Goal: Information Seeking & Learning: Compare options

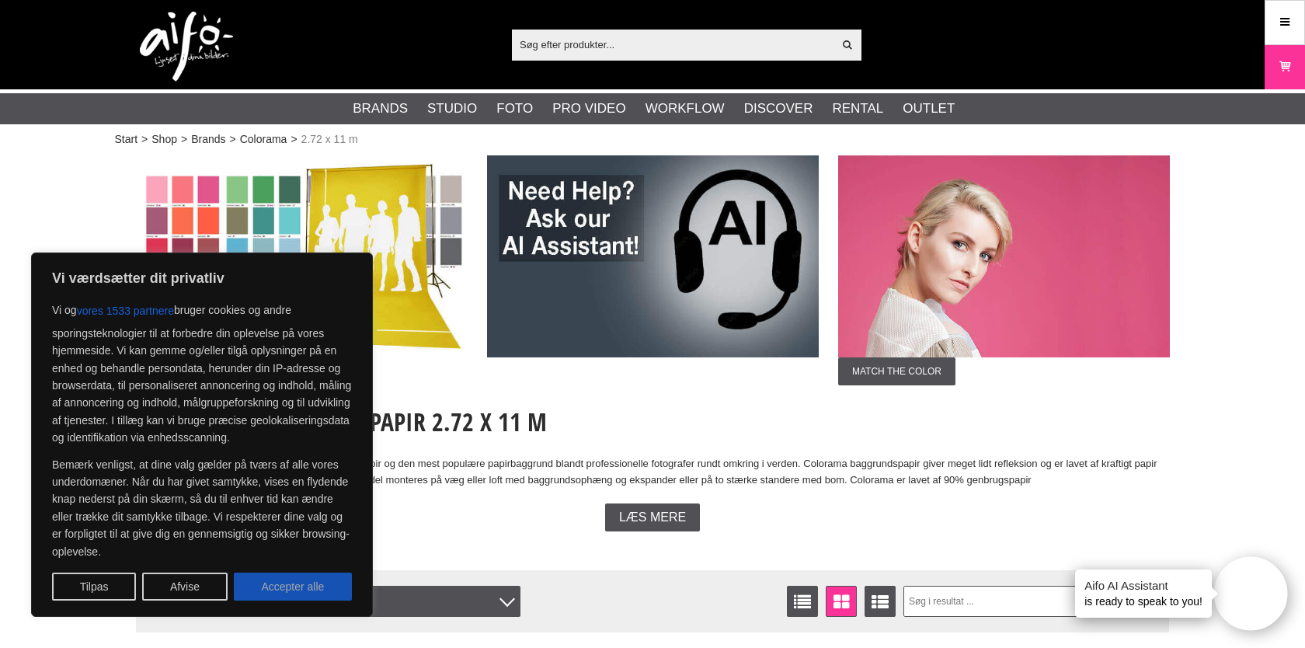
click at [296, 592] on button "Accepter alle" at bounding box center [293, 586] width 118 height 28
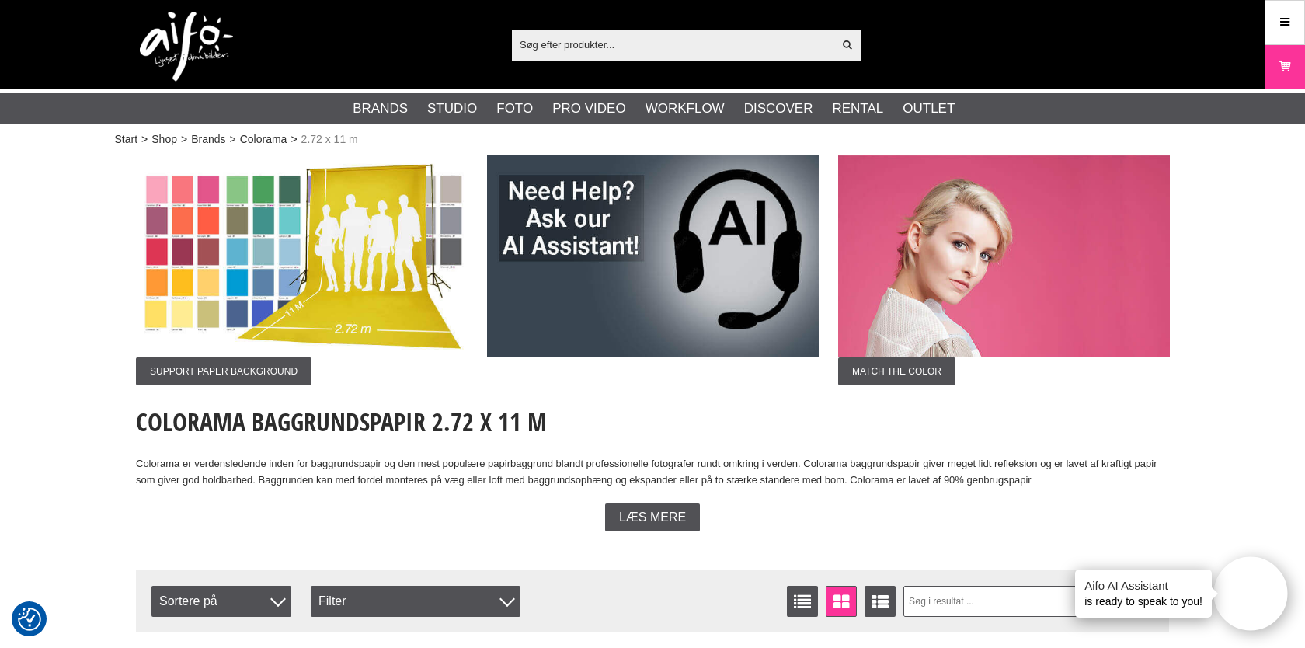
checkbox input "true"
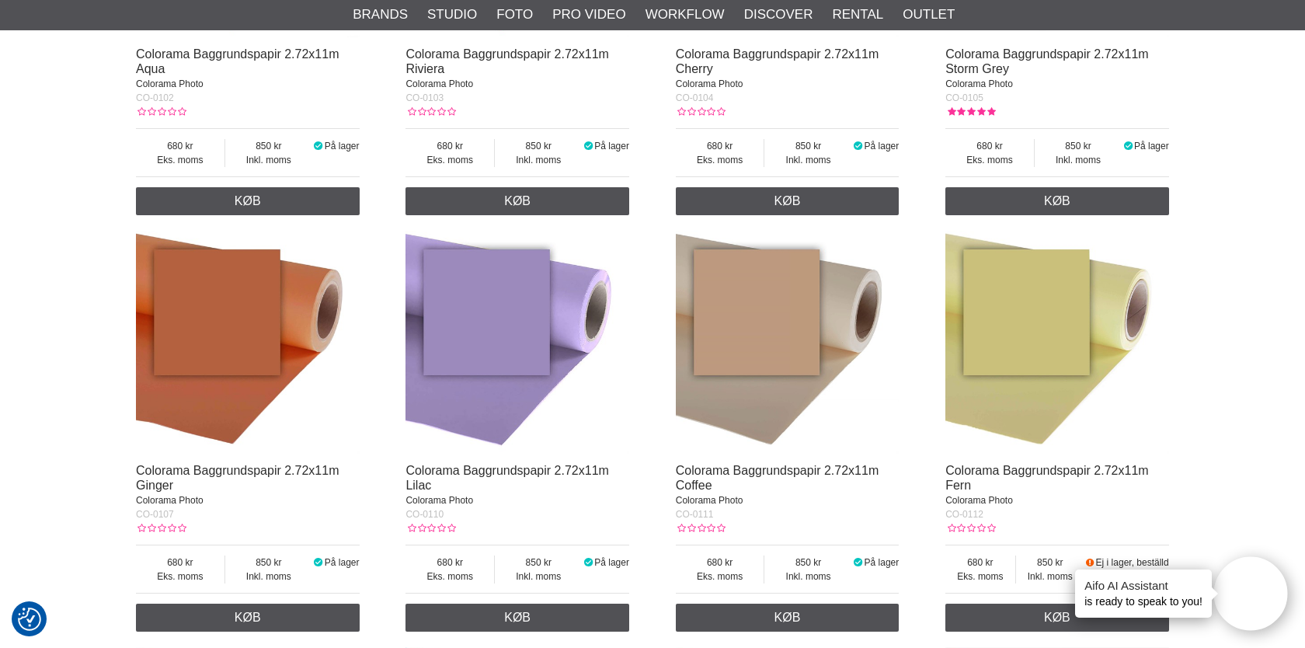
scroll to position [836, 0]
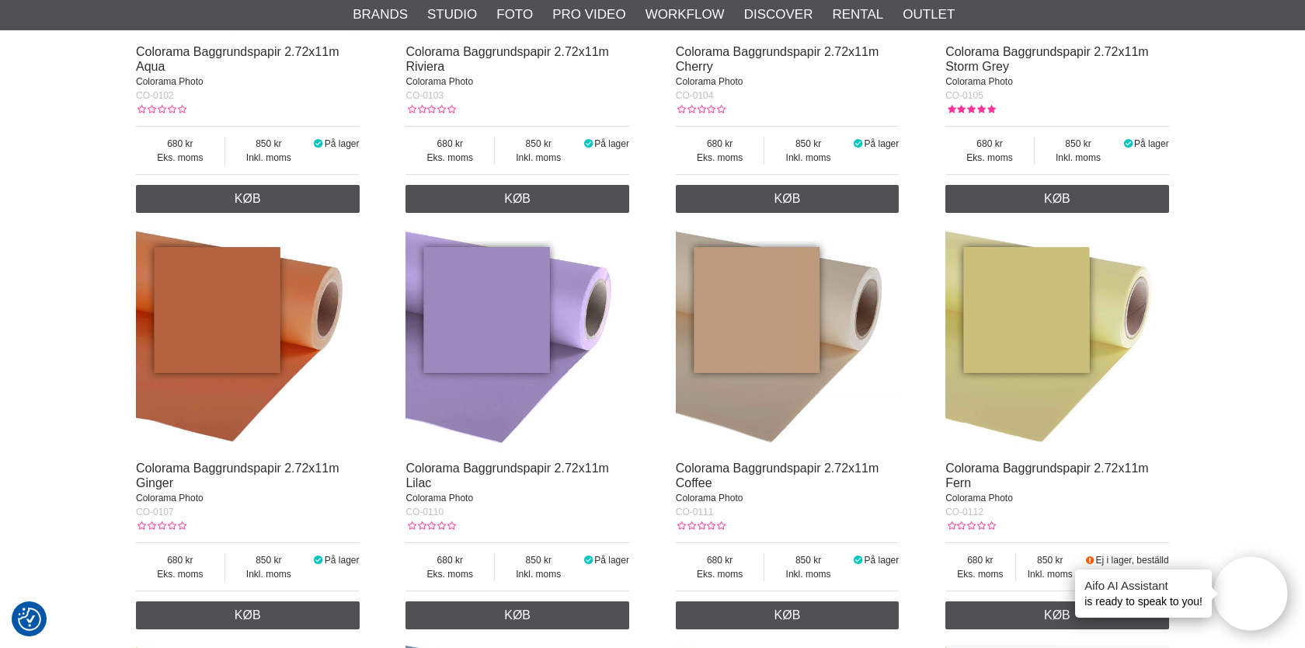
click at [331, 317] on img at bounding box center [248, 340] width 224 height 224
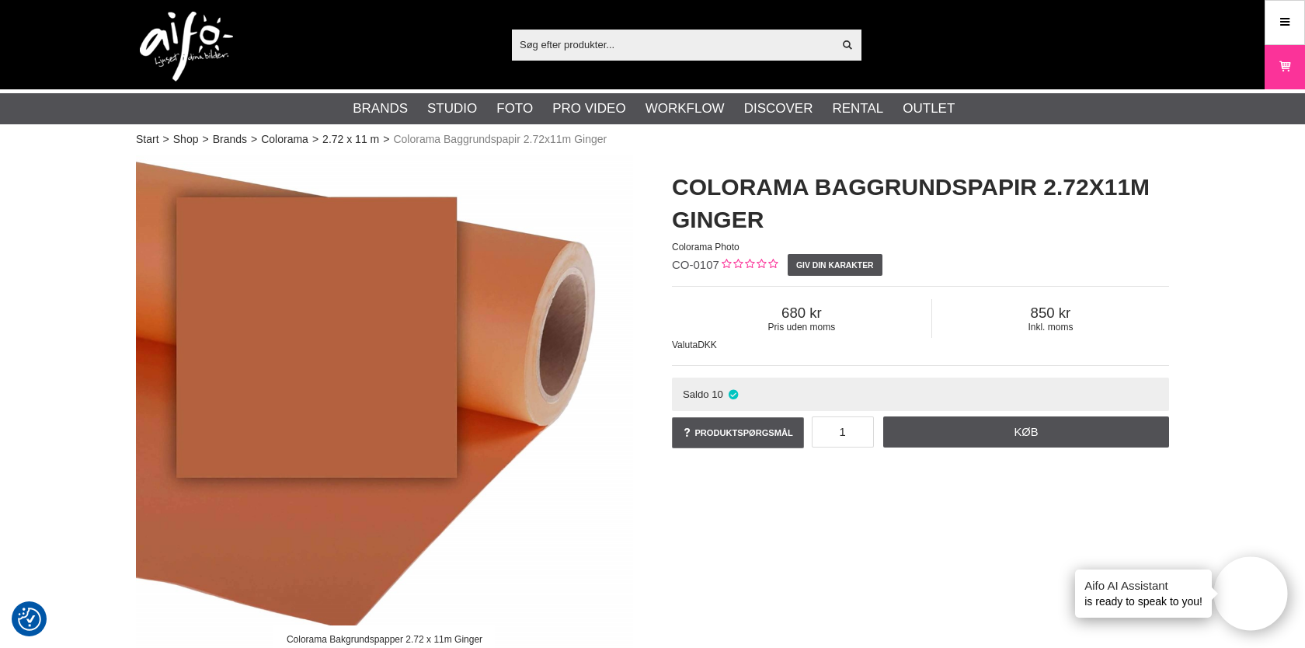
click at [394, 346] on img at bounding box center [384, 403] width 497 height 497
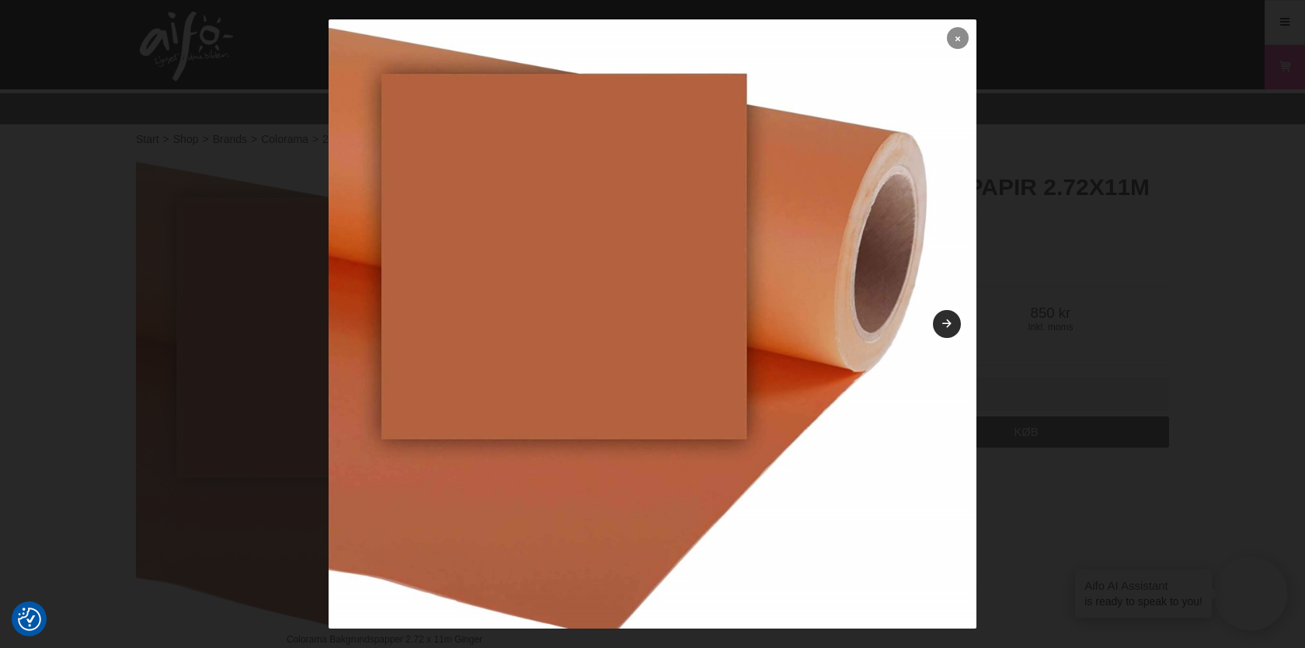
click at [959, 37] on icon at bounding box center [957, 38] width 5 height 9
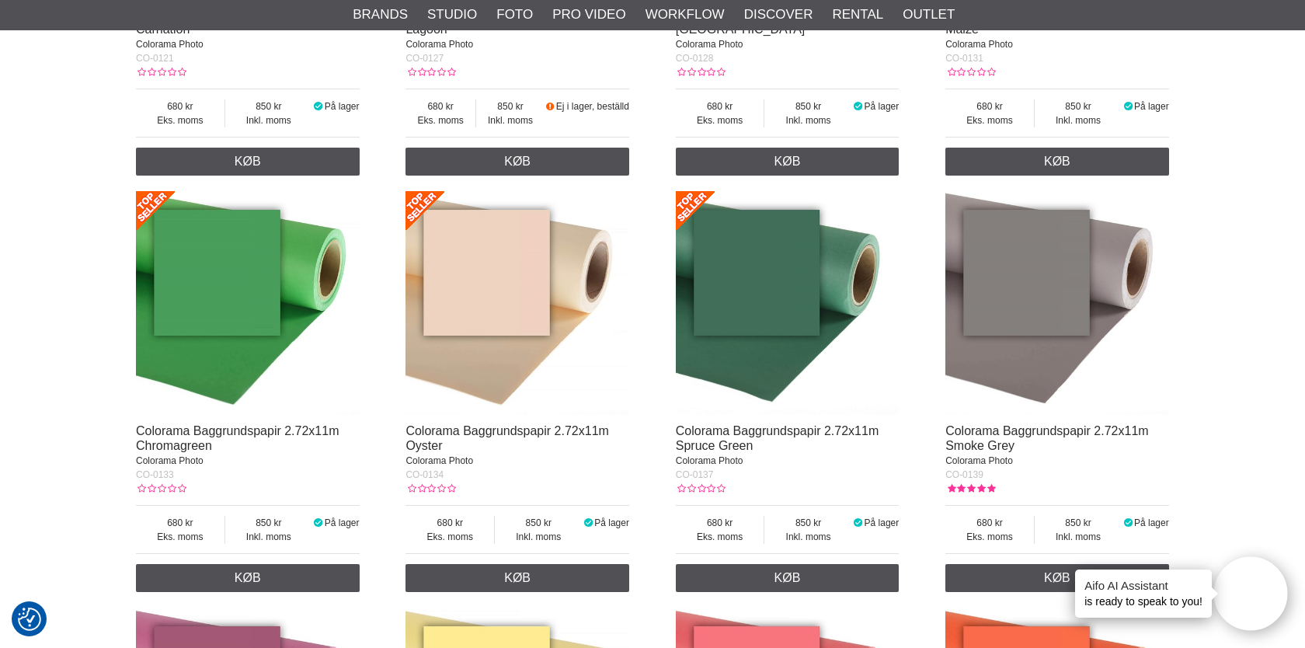
scroll to position [2120, 0]
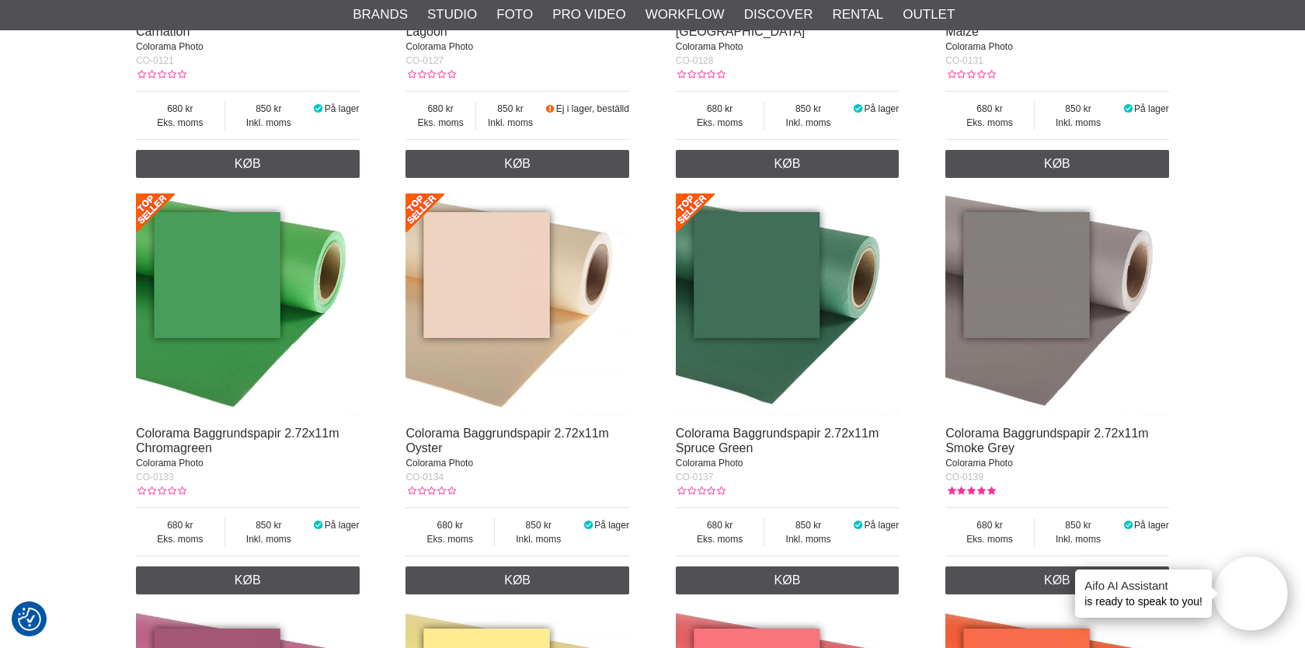
click at [791, 300] on img at bounding box center [788, 305] width 224 height 224
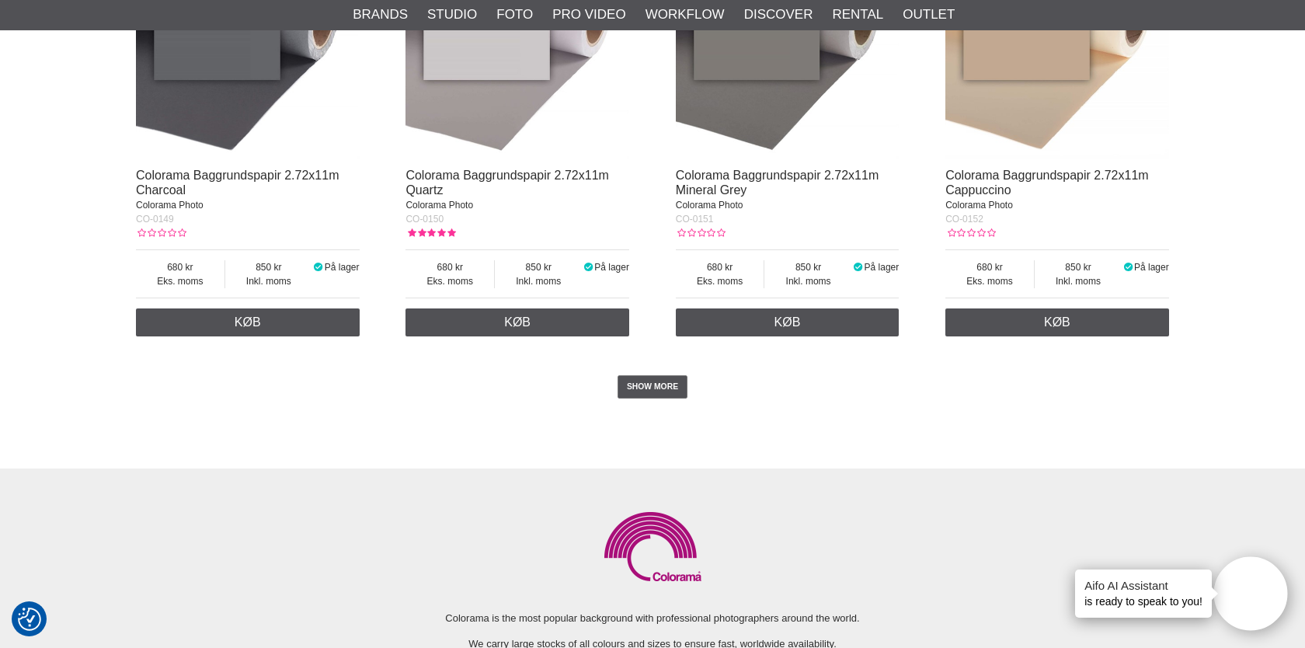
scroll to position [3212, 0]
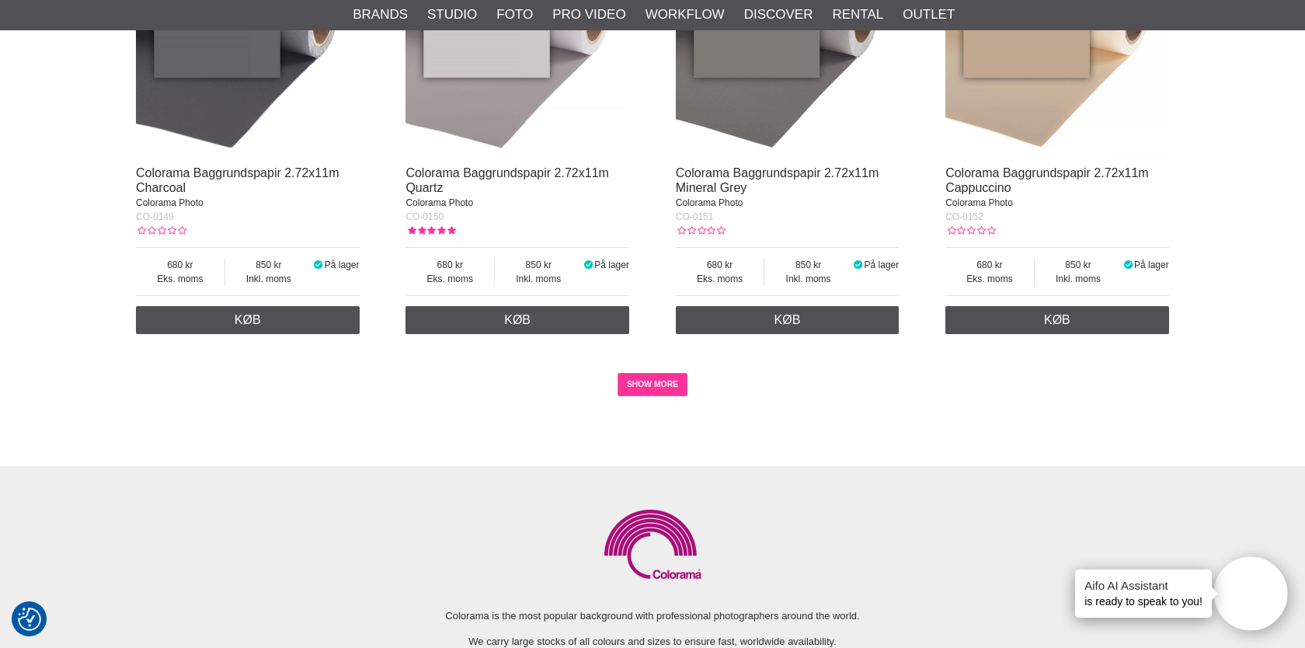
click at [662, 377] on link "SHOW MORE" at bounding box center [652, 384] width 71 height 23
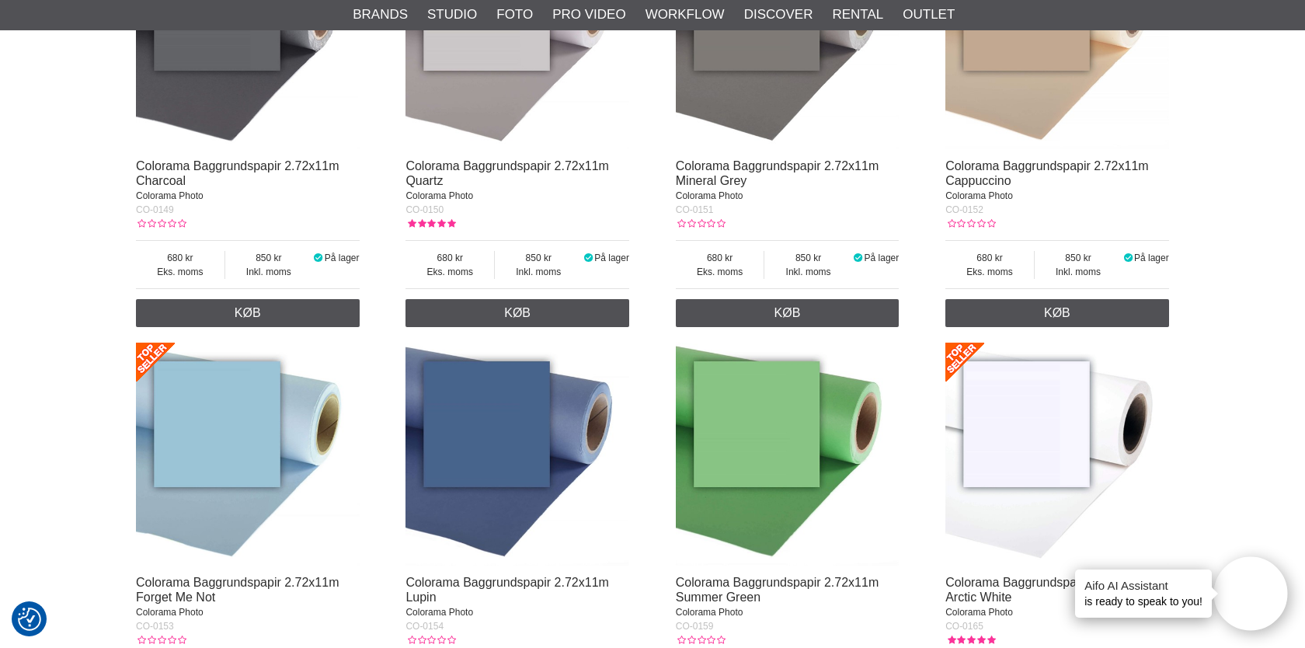
scroll to position [3221, 0]
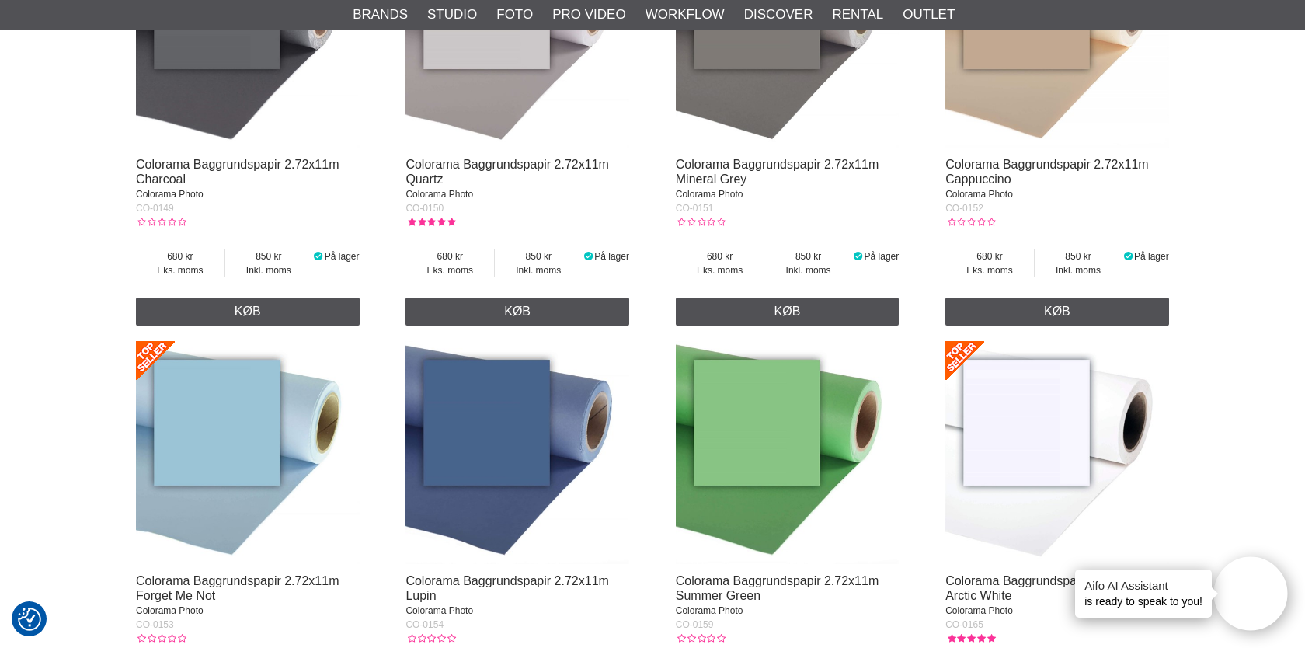
click at [455, 438] on img at bounding box center [517, 453] width 224 height 224
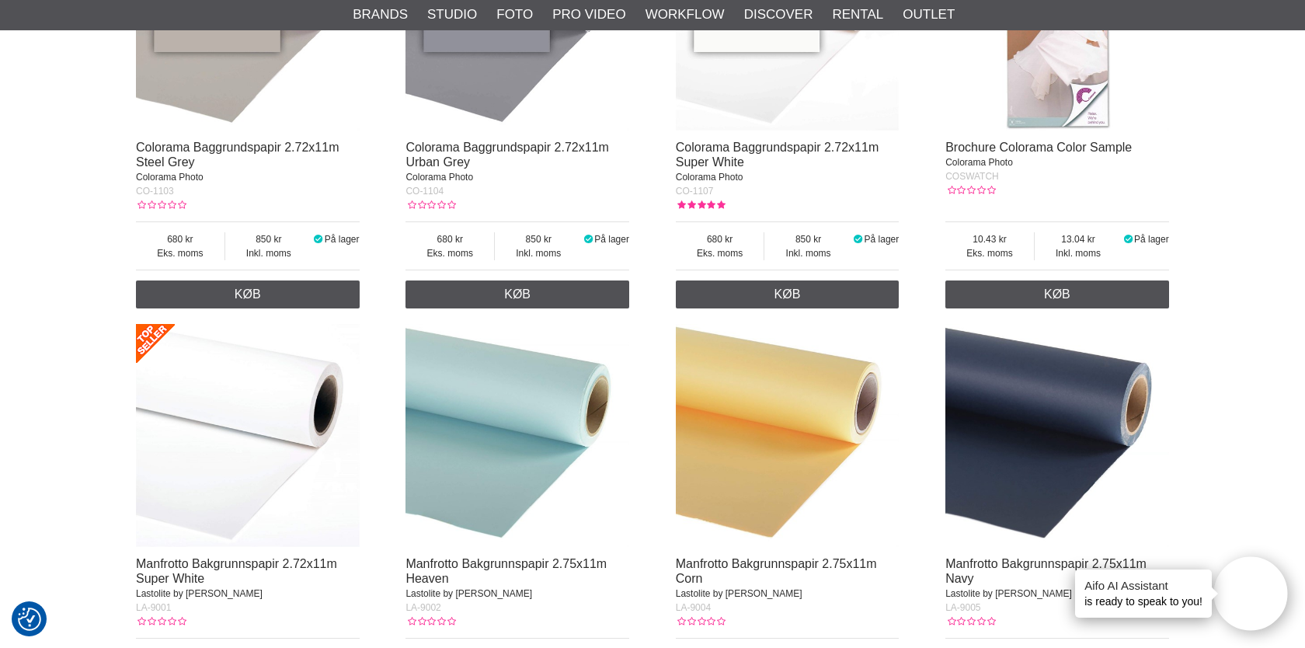
scroll to position [6173, 0]
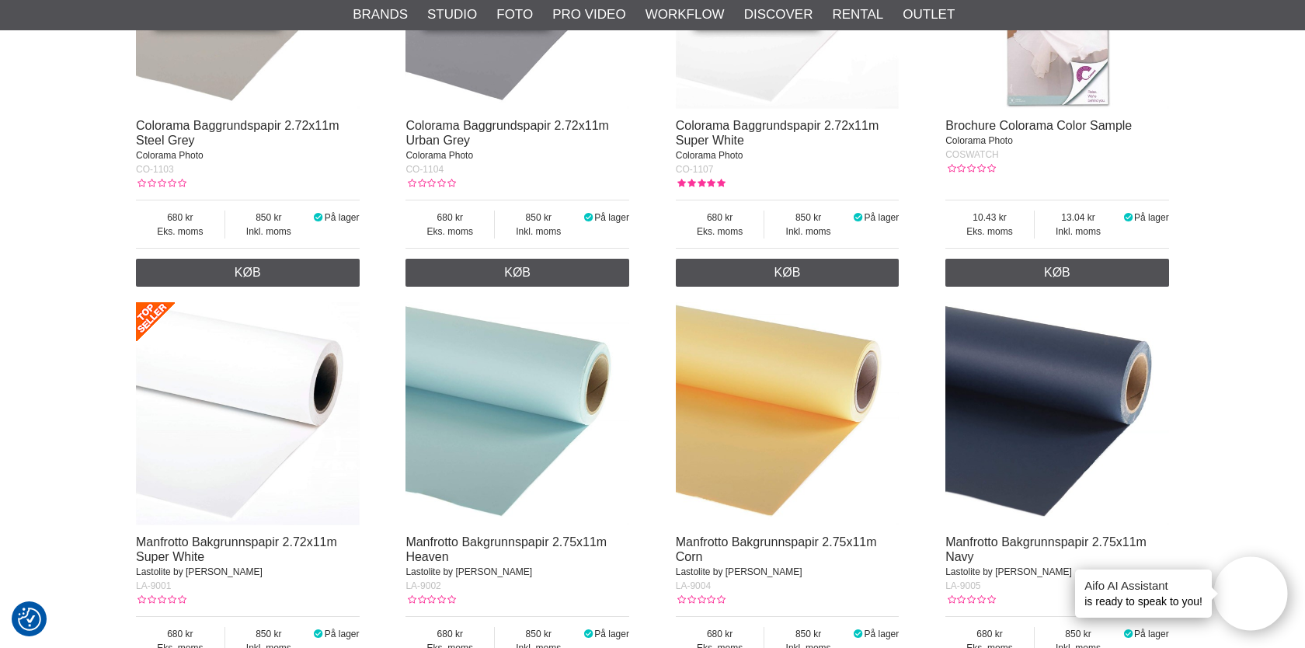
click at [498, 370] on img at bounding box center [517, 414] width 224 height 224
